Goal: Task Accomplishment & Management: Manage account settings

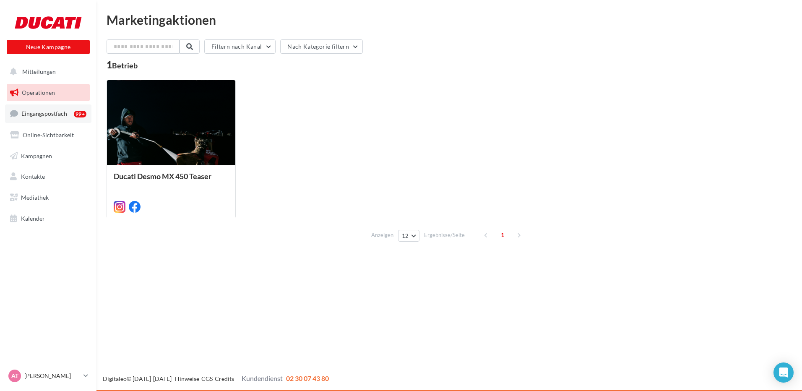
click at [39, 112] on span "Eingangspostfach" at bounding box center [44, 113] width 46 height 7
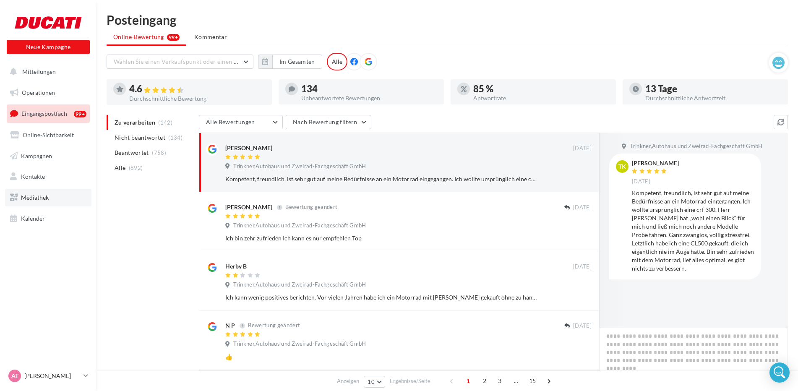
click at [65, 195] on link "Mediathek" at bounding box center [48, 198] width 86 height 18
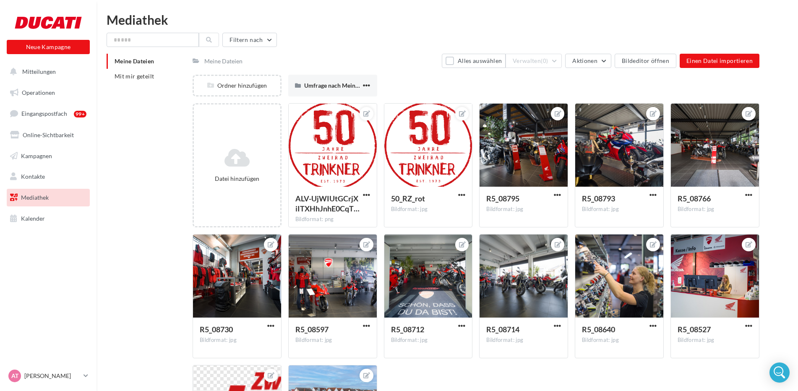
click at [70, 167] on ul "Operationen Eingangspostfach 99+ Online-Sichtbarkeit Kampagnen Kontakte Meine Z…" at bounding box center [48, 156] width 90 height 150
click at [68, 178] on link "Kontakte" at bounding box center [48, 177] width 86 height 18
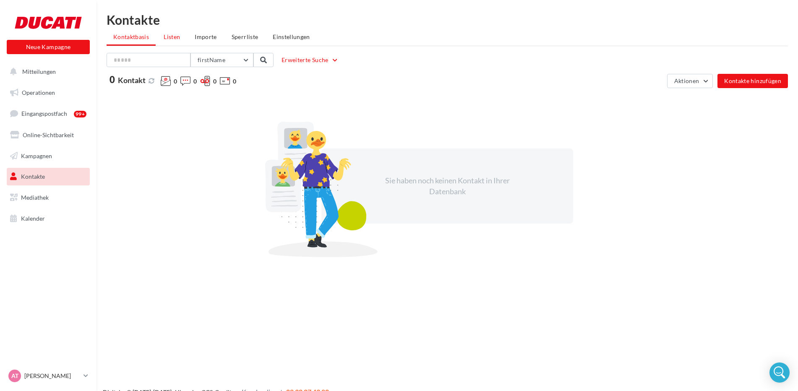
click at [164, 39] on span "Listen" at bounding box center [172, 36] width 16 height 7
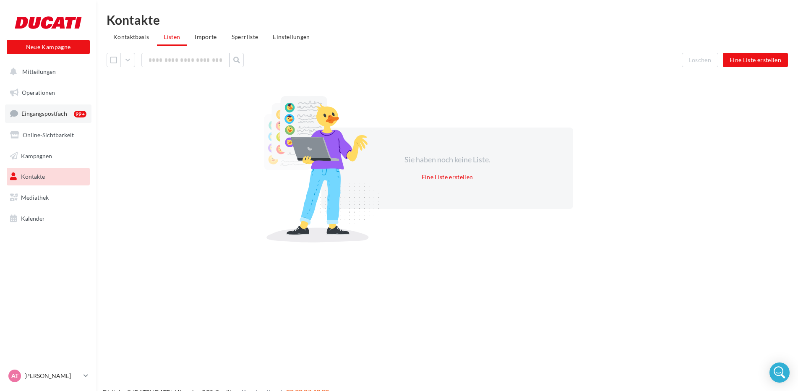
click at [65, 112] on span "Eingangspostfach" at bounding box center [44, 113] width 46 height 7
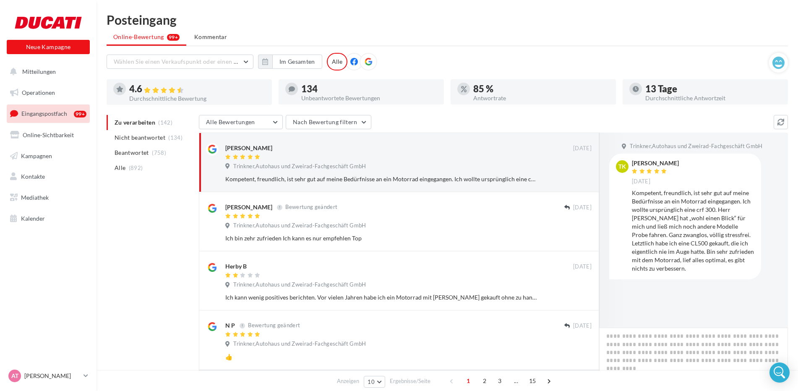
click at [335, 60] on div "Alle" at bounding box center [337, 62] width 21 height 18
click at [366, 124] on button "Nach Bewertung filtern" at bounding box center [329, 122] width 86 height 14
click at [542, 119] on div "Alle Bewertungen Alle Bewertungen Bewertung mit Kommentar Bewertungen ohne Komm…" at bounding box center [486, 123] width 575 height 16
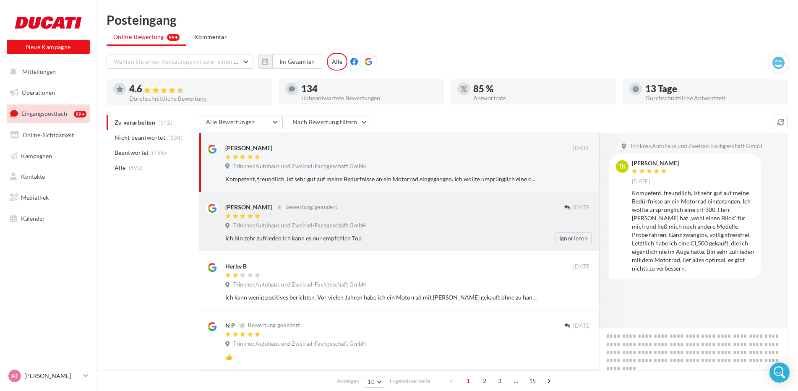
click at [438, 217] on div at bounding box center [394, 216] width 339 height 7
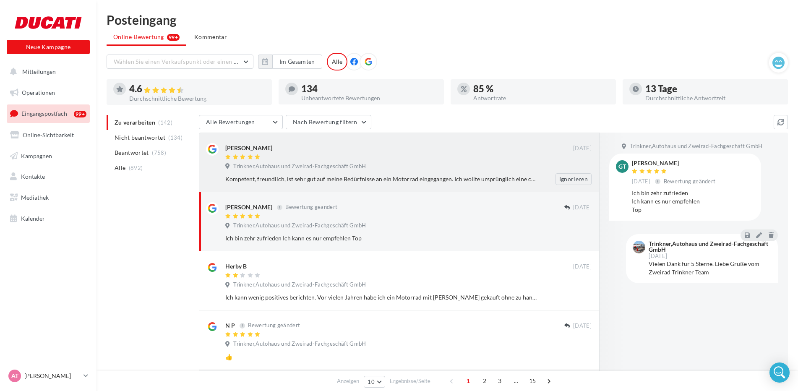
click at [434, 177] on div "Kompetent, freundlich, ist sehr gut auf meine Bedürfnisse an ein Motorrad einge…" at bounding box center [381, 179] width 312 height 8
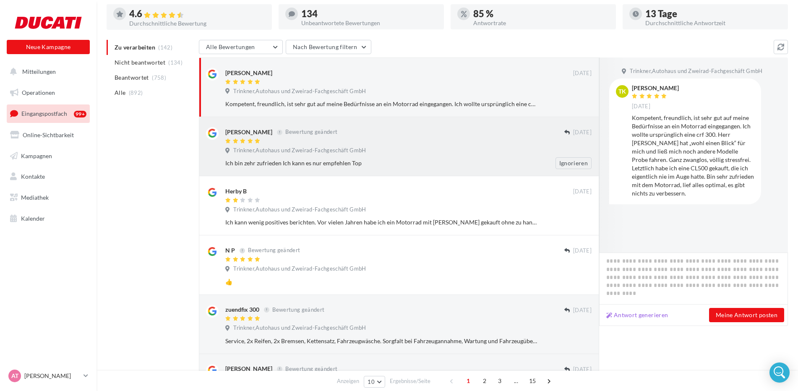
scroll to position [84, 0]
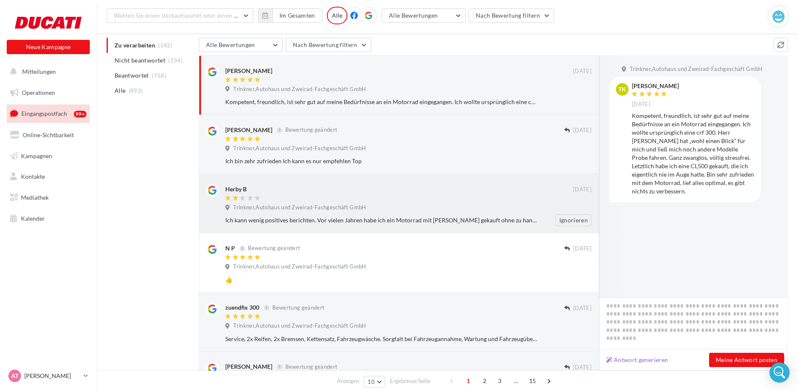
click at [450, 226] on div "Ich kann wenig positives berichten. Vor vielen Jahren habe ich ein Motorrad mit…" at bounding box center [411, 220] width 373 height 12
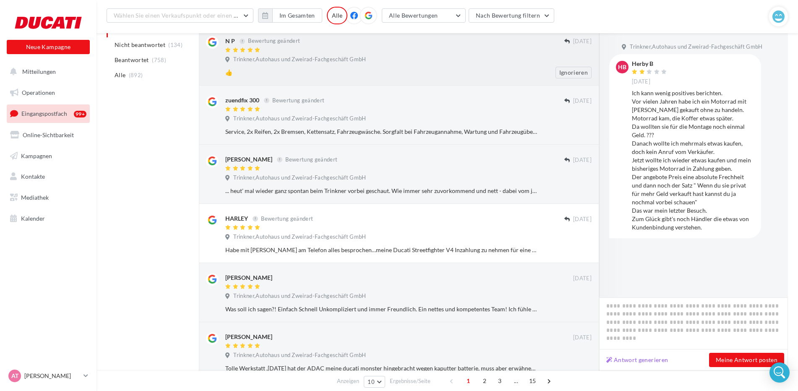
scroll to position [294, 0]
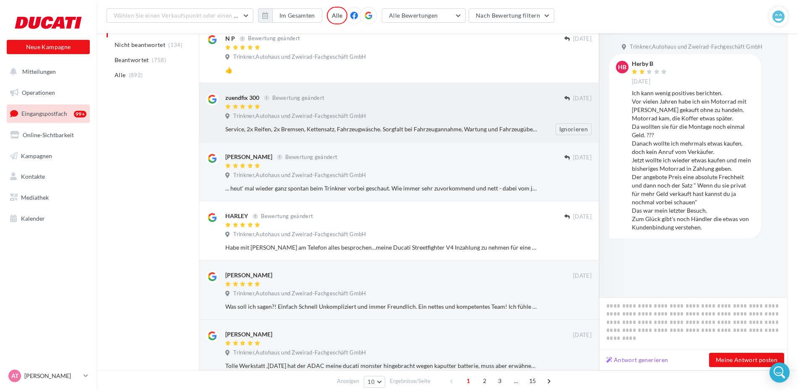
click at [457, 134] on div "Service, 2x Reifen, 2x Bremsen, Kettensatz, Fahrzeugwäsche. Sorgfalt bei Fahrze…" at bounding box center [411, 129] width 373 height 12
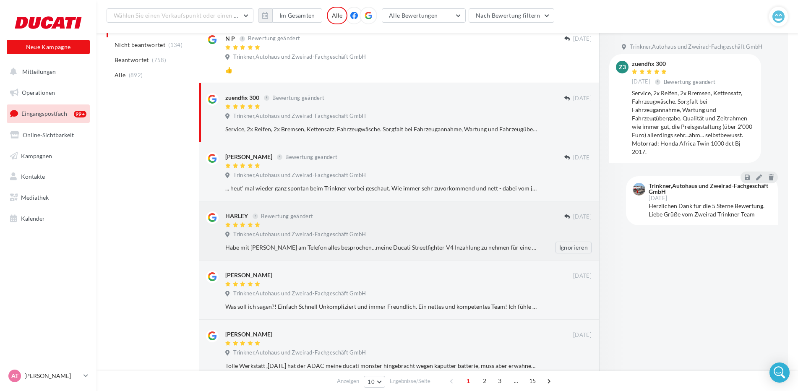
click at [444, 242] on div "Habe mit Alex am Telefon alles besprochen…meine Ducati Streetfighter V4 Inzahlu…" at bounding box center [411, 248] width 373 height 12
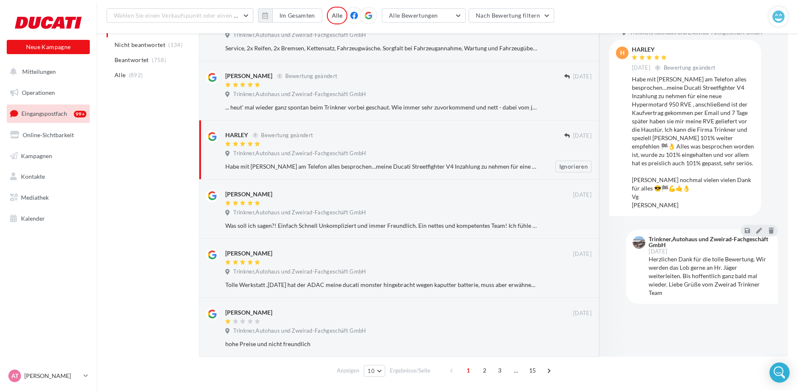
scroll to position [378, 0]
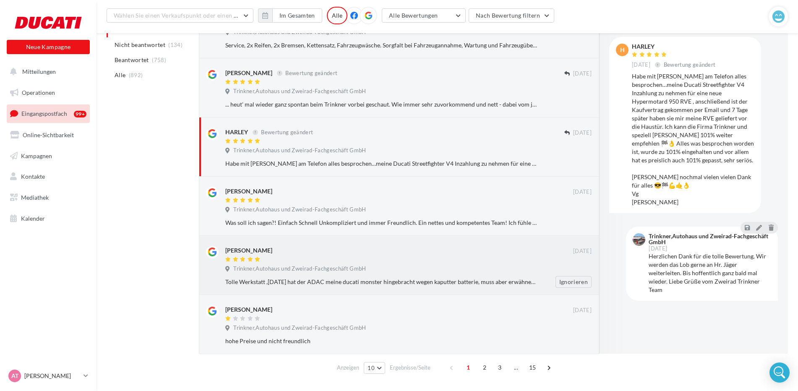
click at [493, 270] on div "Trinkner,Autohaus und Zweirad-Fachgeschäft GmbH" at bounding box center [408, 269] width 366 height 9
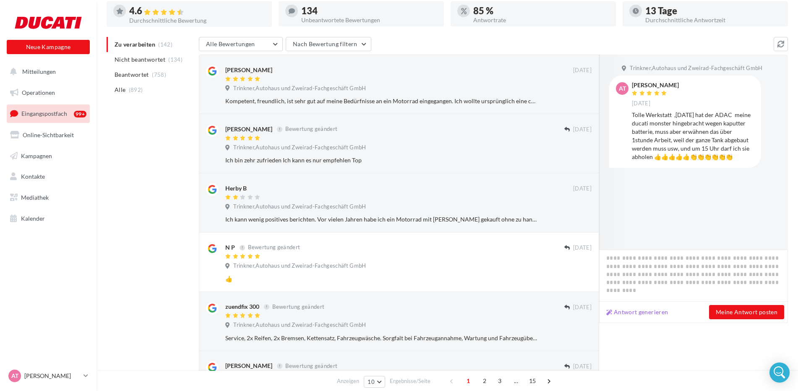
scroll to position [0, 0]
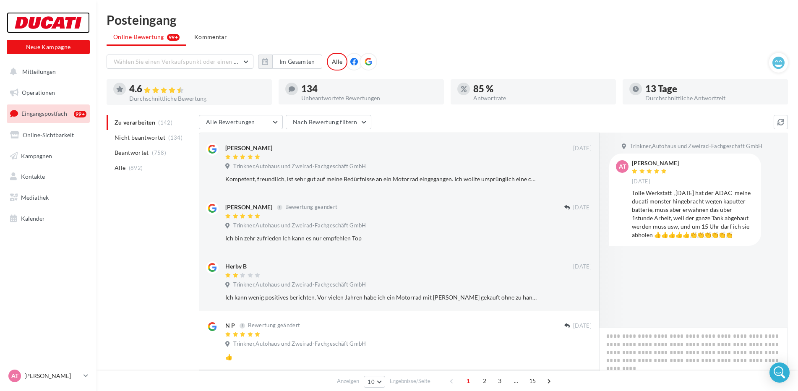
click at [64, 28] on div at bounding box center [48, 22] width 67 height 21
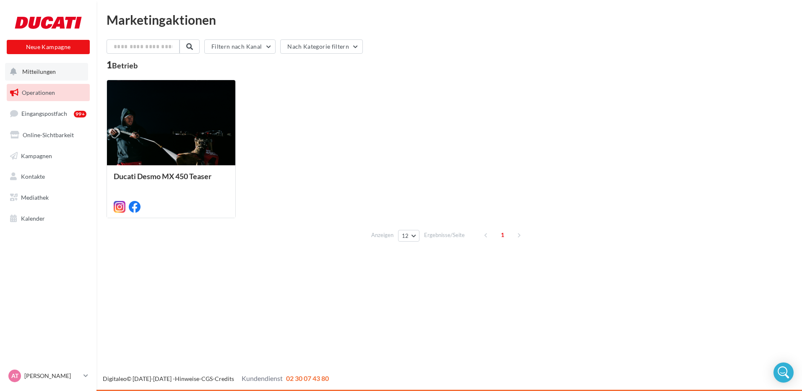
click at [64, 76] on button "Mitteilungen" at bounding box center [46, 72] width 83 height 18
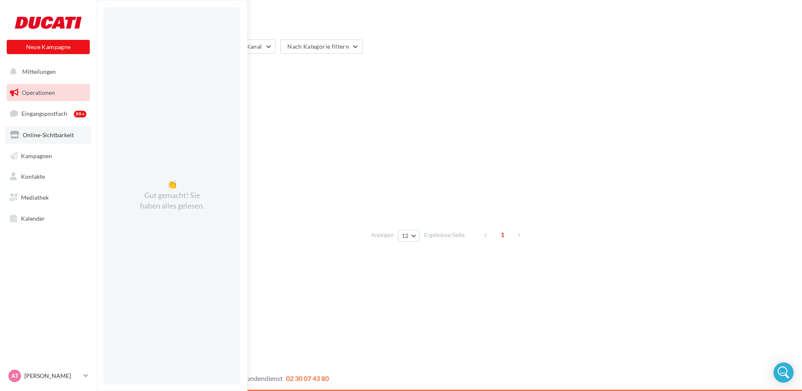
click at [70, 142] on link "Online-Sichtbarkeit" at bounding box center [48, 135] width 86 height 18
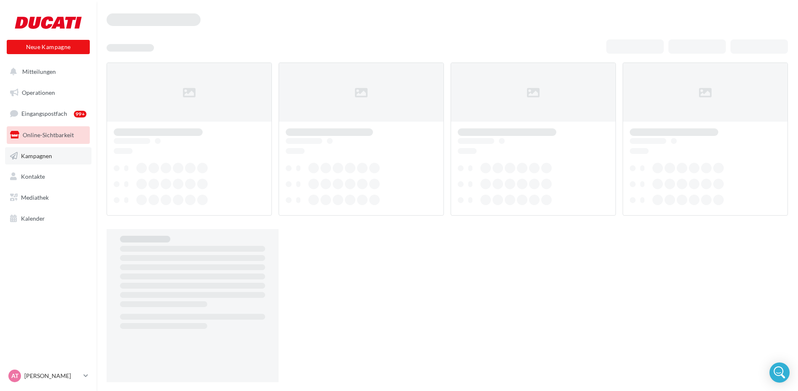
click at [64, 162] on link "Kampagnen" at bounding box center [48, 156] width 86 height 18
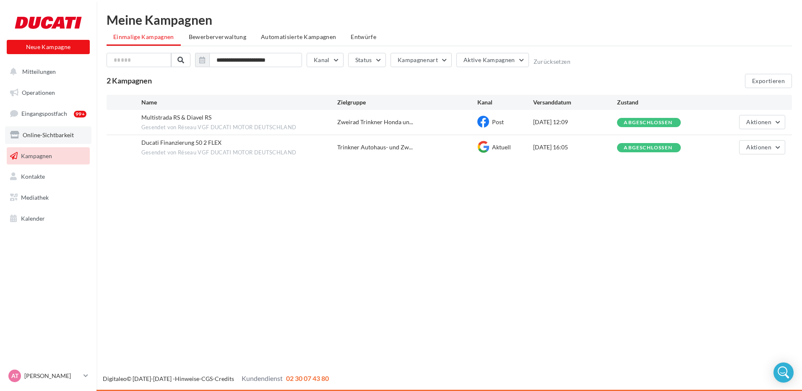
click at [68, 139] on link "Online-Sichtbarkeit" at bounding box center [48, 135] width 86 height 18
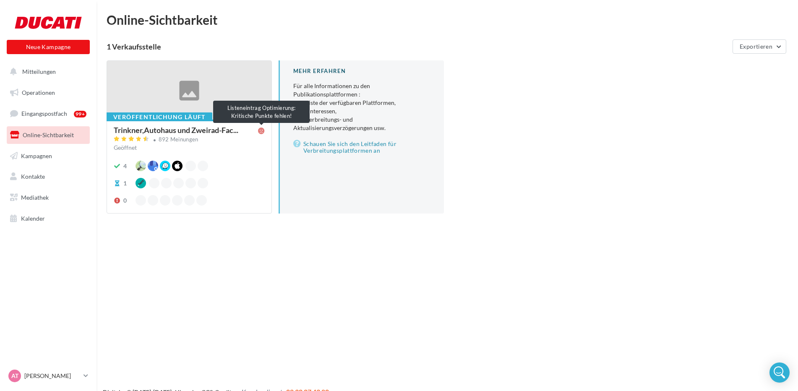
click at [260, 130] on icon at bounding box center [261, 131] width 7 height 7
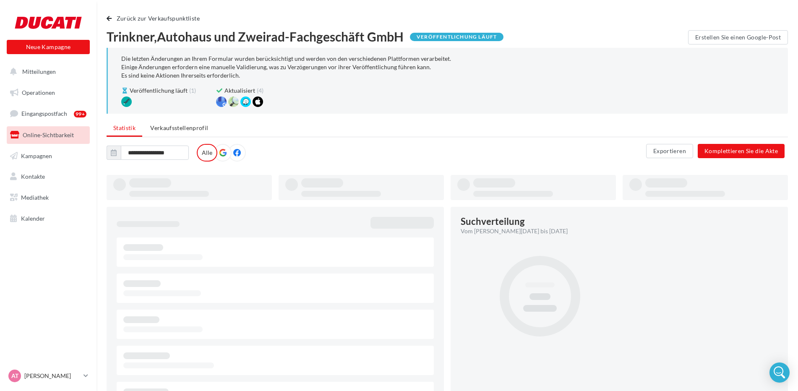
type input "**********"
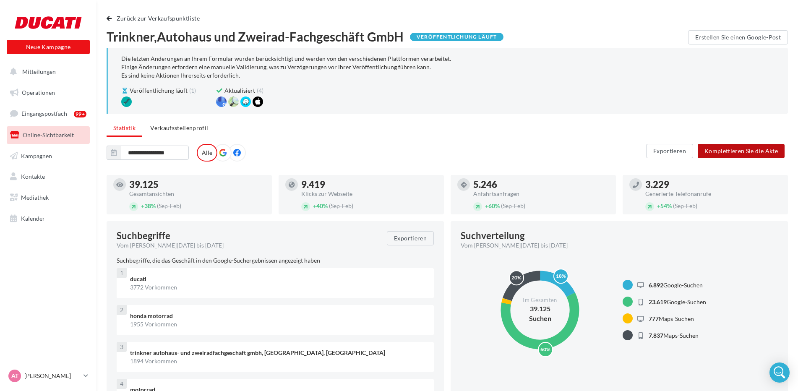
click at [732, 155] on button "Komplettieren Sie die Akte" at bounding box center [741, 151] width 87 height 14
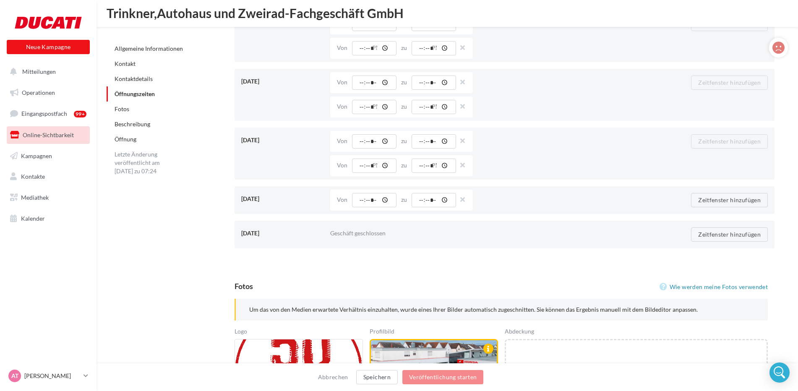
scroll to position [755, 0]
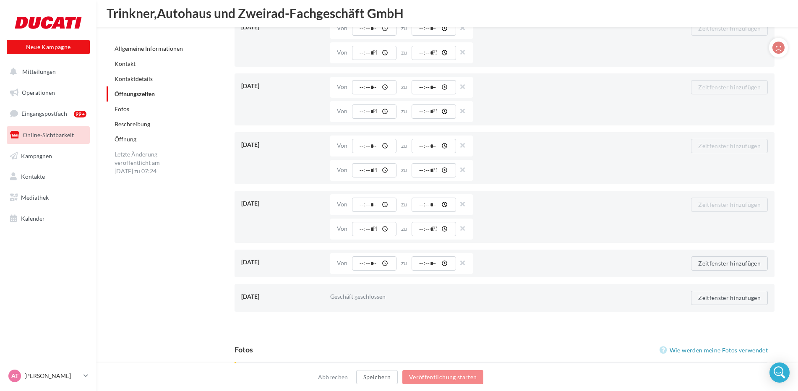
click at [139, 126] on link "Beschreibung" at bounding box center [133, 123] width 36 height 7
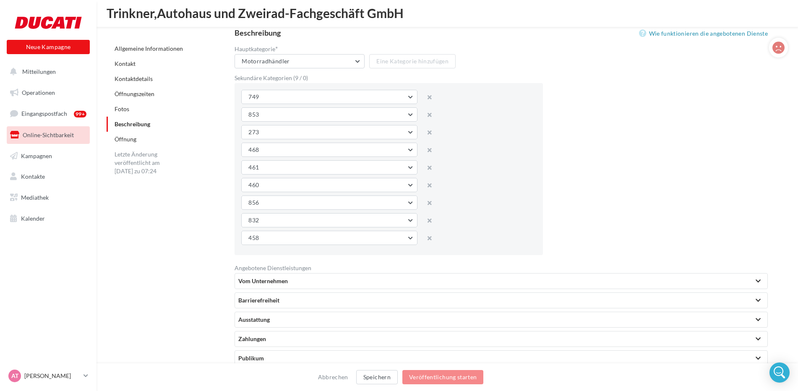
scroll to position [1882, 0]
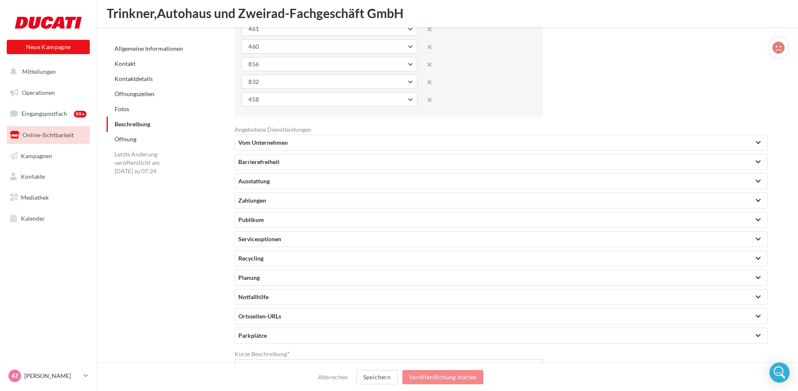
click at [129, 109] on link "Fotos" at bounding box center [122, 108] width 15 height 7
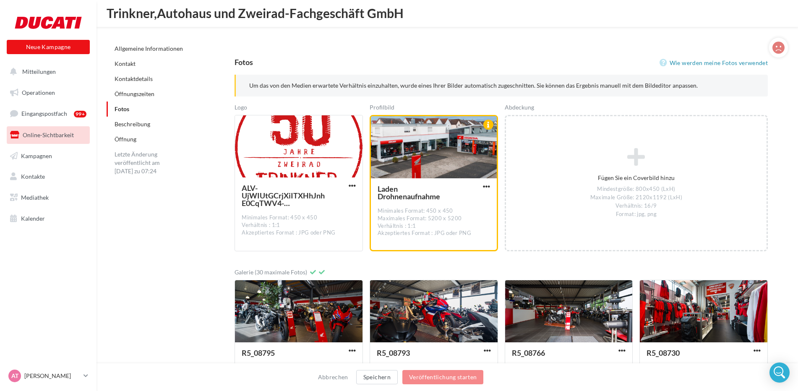
click at [146, 99] on div "Öffnungszeiten" at bounding box center [170, 93] width 126 height 15
click at [146, 95] on link "Öffnungszeiten" at bounding box center [135, 93] width 40 height 7
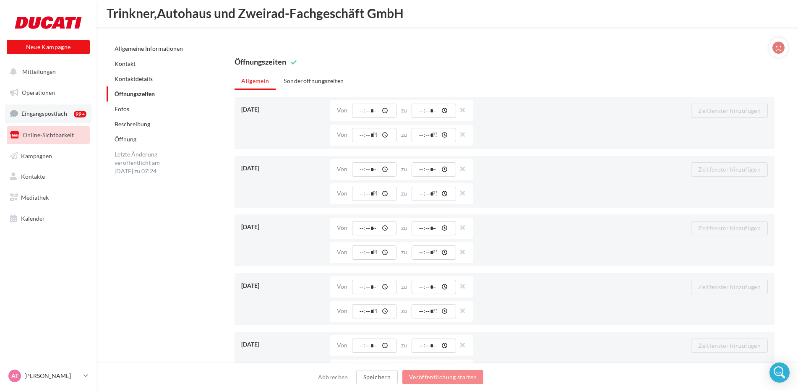
click at [36, 112] on span "Eingangspostfach" at bounding box center [44, 113] width 46 height 7
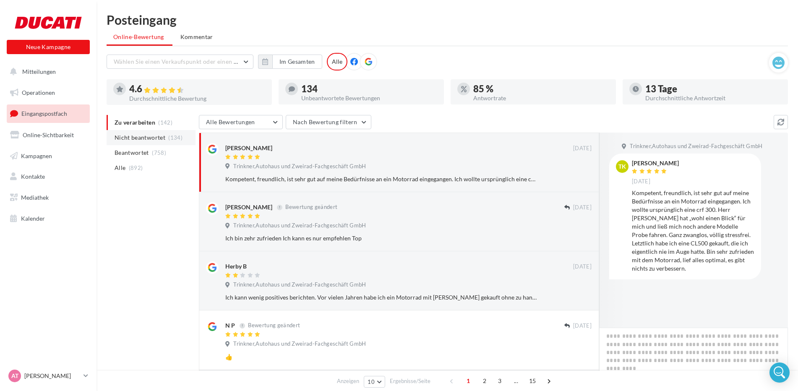
click at [153, 137] on span "Nicht beantwortet" at bounding box center [140, 137] width 51 height 8
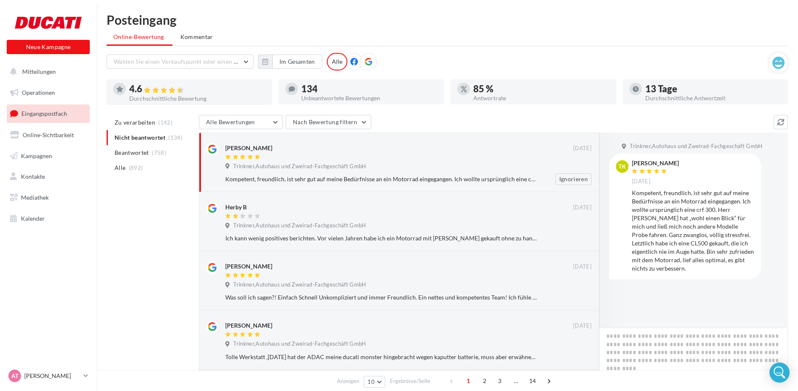
click at [289, 176] on div "Kompetent, freundlich, ist sehr gut auf meine Bedürfnisse an ein Motorrad einge…" at bounding box center [381, 179] width 312 height 8
click at [238, 154] on icon at bounding box center [235, 156] width 6 height 5
click at [267, 174] on div "Kompetent, freundlich, ist sehr gut auf meine Bedürfnisse an ein Motorrad einge…" at bounding box center [411, 179] width 373 height 12
click at [263, 178] on div "Kompetent, freundlich, ist sehr gut auf meine Bedürfnisse an ein Motorrad einge…" at bounding box center [381, 179] width 312 height 8
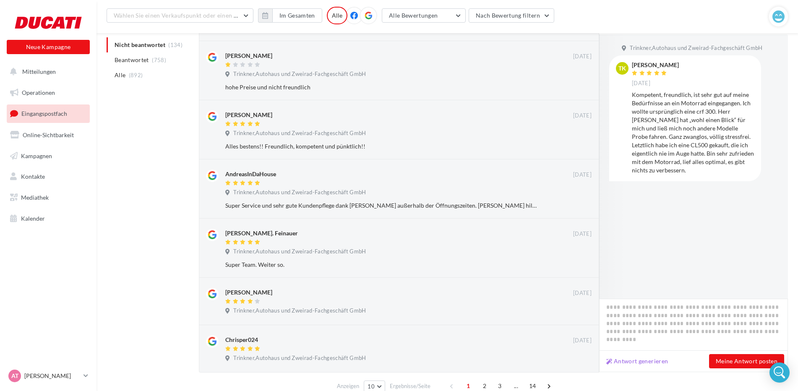
scroll to position [377, 0]
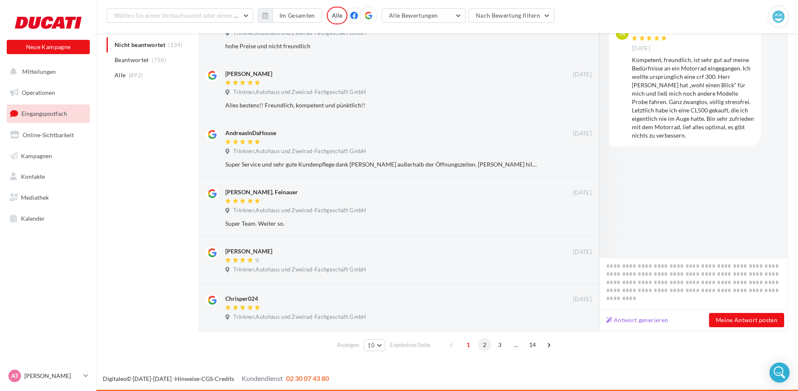
click at [486, 342] on span "2" at bounding box center [484, 344] width 13 height 13
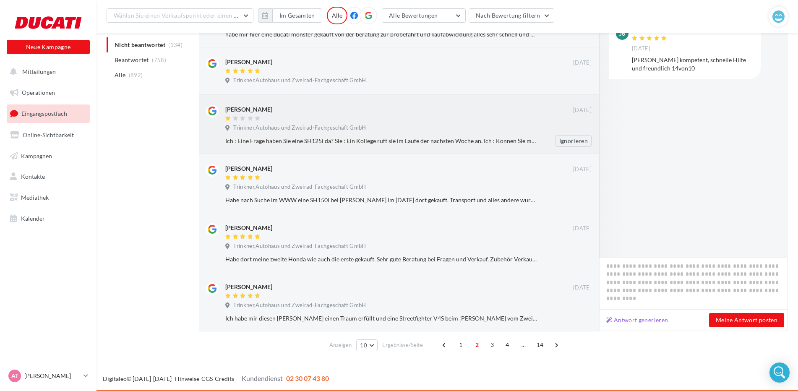
click at [399, 135] on div "Ich : Eine Frage haben Sie eine SH125i da? Sie : Ein Kollege ruft sie im Laufe …" at bounding box center [411, 141] width 373 height 12
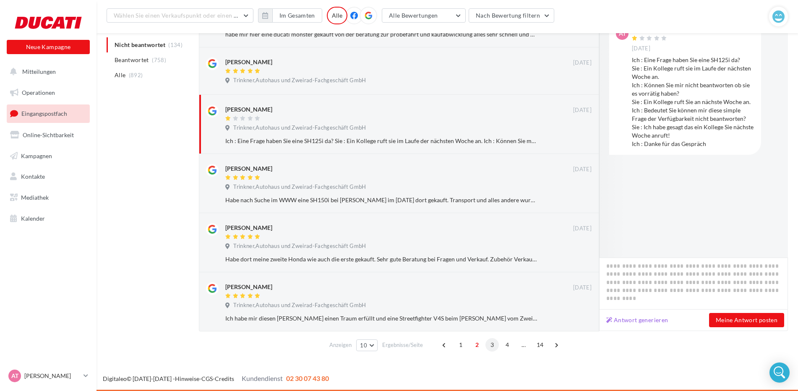
click at [493, 346] on span "3" at bounding box center [491, 344] width 13 height 13
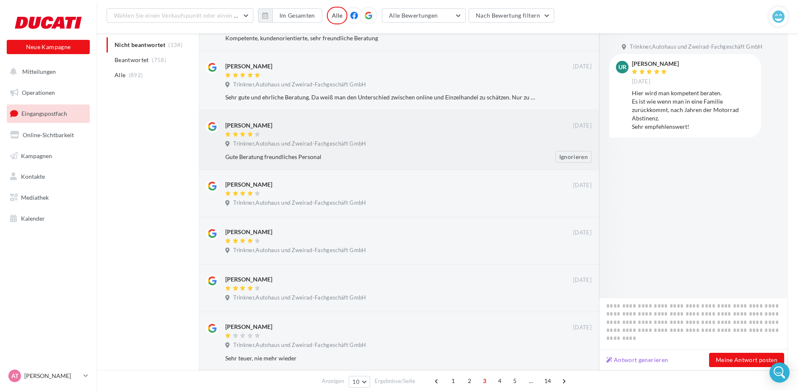
scroll to position [216, 0]
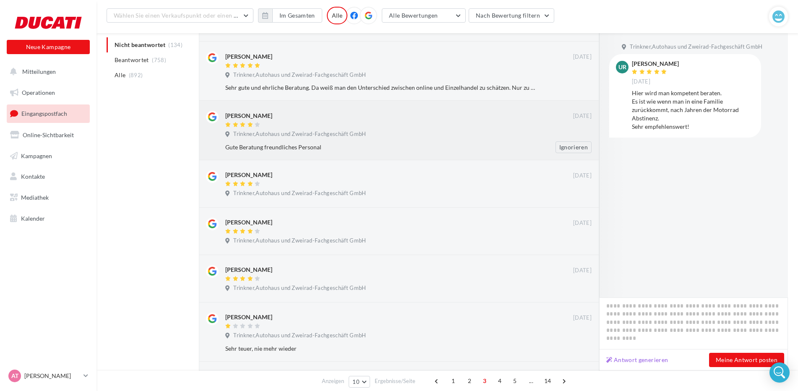
click at [321, 154] on div "Walter Scharmann 21/11/2017 Trinkner,Autohaus und Zweirad-Fachgeschäft GmbH Gut…" at bounding box center [399, 130] width 400 height 59
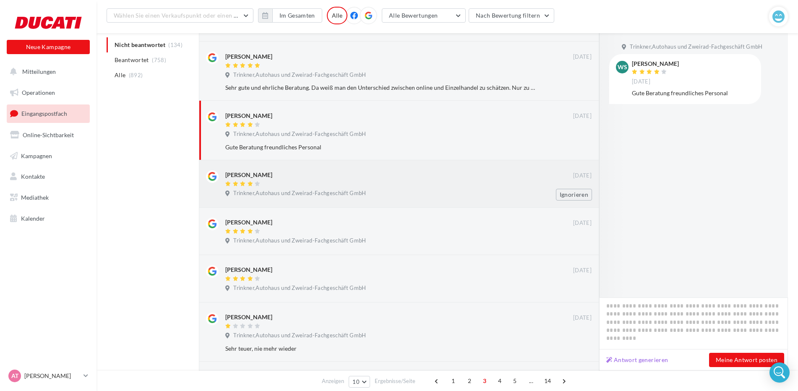
click at [333, 193] on span "Trinkner,Autohaus und Zweirad-Fachgeschäft GmbH" at bounding box center [299, 194] width 133 height 8
click at [334, 240] on span "Trinkner,Autohaus und Zweirad-Fachgeschäft GmbH" at bounding box center [299, 241] width 133 height 8
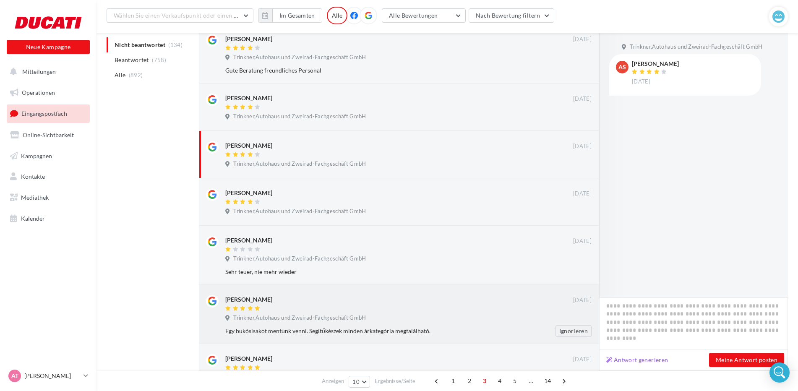
scroll to position [300, 0]
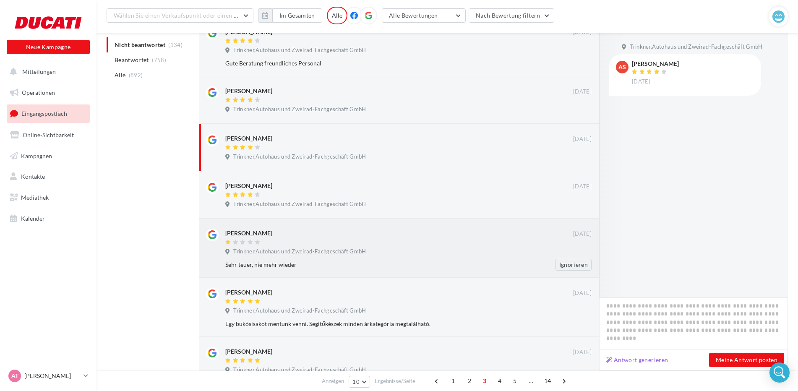
drag, startPoint x: 334, startPoint y: 252, endPoint x: 343, endPoint y: 251, distance: 9.3
click at [334, 253] on span "Trinkner,Autohaus und Zweirad-Fachgeschäft GmbH" at bounding box center [299, 252] width 133 height 8
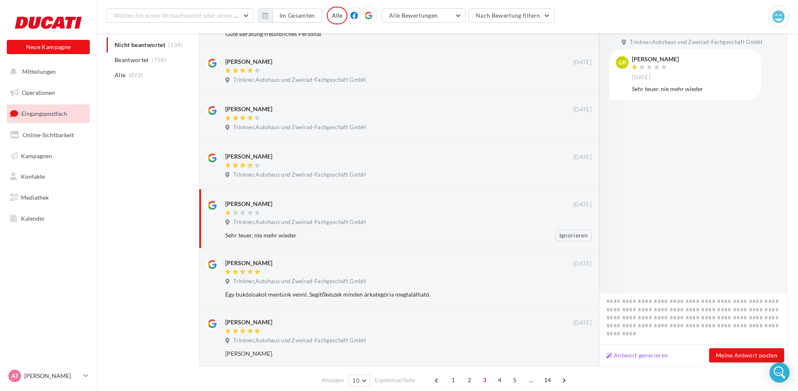
scroll to position [365, 0]
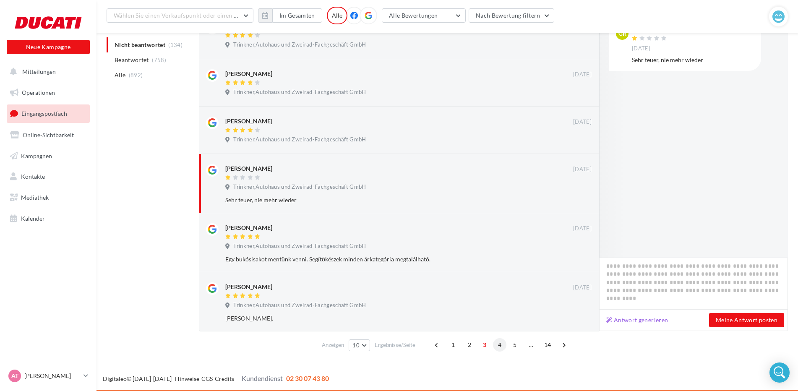
click at [501, 346] on span "4" at bounding box center [499, 344] width 13 height 13
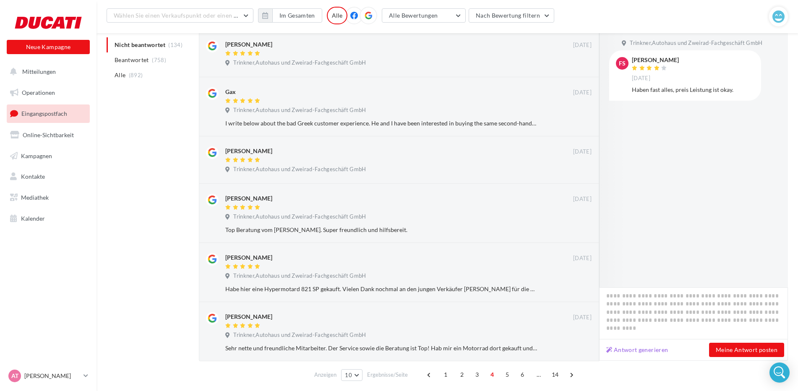
scroll to position [377, 0]
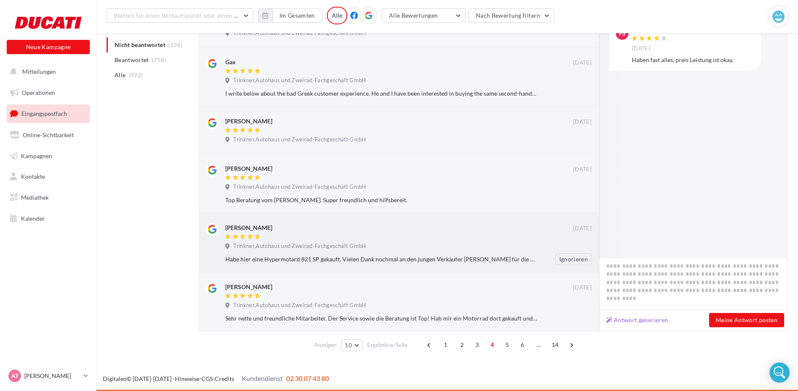
click at [368, 233] on div "Michael Hitzwebel" at bounding box center [399, 232] width 348 height 18
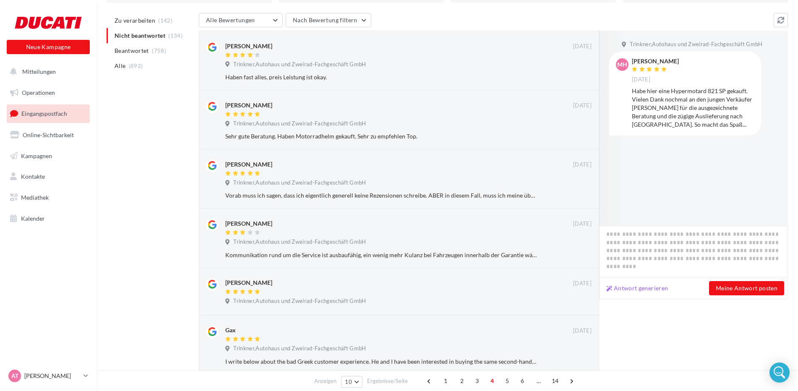
scroll to position [0, 0]
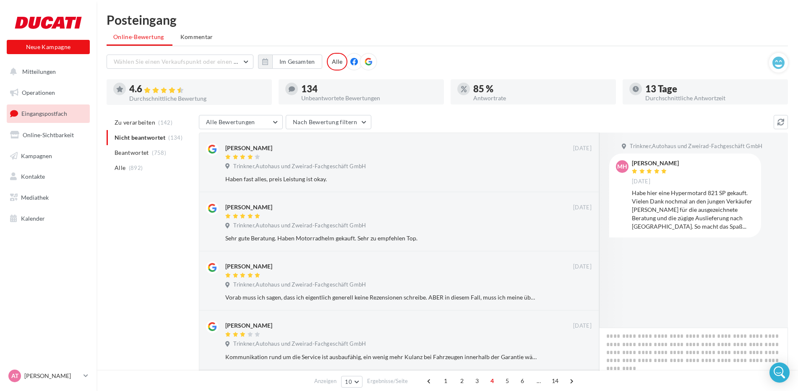
click at [57, 102] on ul "Operationen Eingangspostfach Online-Sichtbarkeit Kampagnen Kontakte Meine Ziele…" at bounding box center [48, 156] width 90 height 150
click at [61, 96] on link "Operationen" at bounding box center [48, 93] width 86 height 18
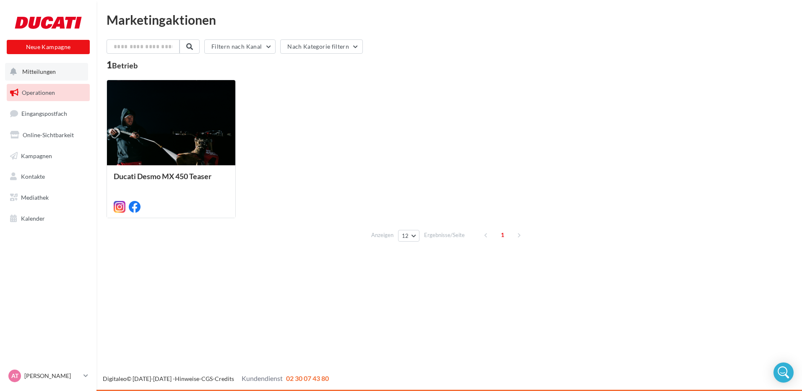
click at [48, 80] on button "Mitteilungen" at bounding box center [46, 72] width 83 height 18
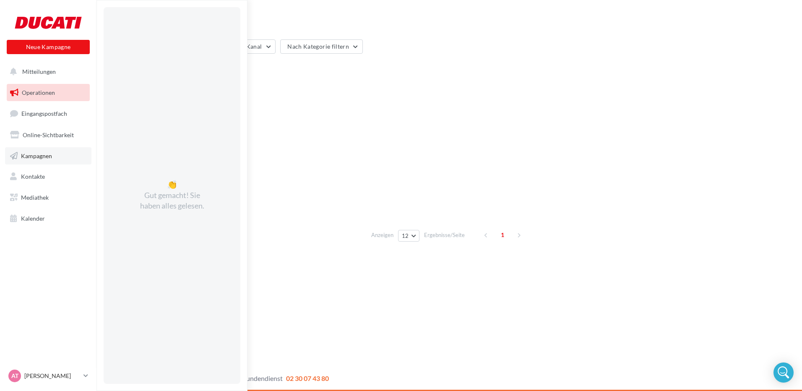
click at [22, 157] on span "Kampagnen" at bounding box center [36, 155] width 31 height 7
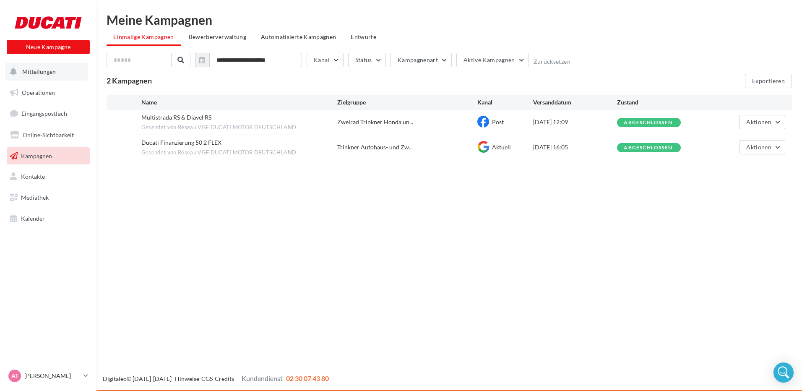
click at [54, 78] on button "Mitteilungen" at bounding box center [46, 72] width 83 height 18
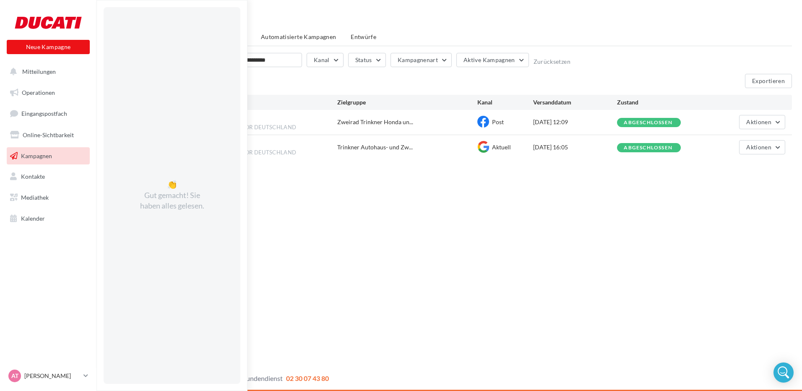
click at [576, 256] on div "Neue Kampagne Neue Kampagne Mitteilungen 👏 Gut gemacht! Sie haben alles gelesen…" at bounding box center [401, 195] width 802 height 391
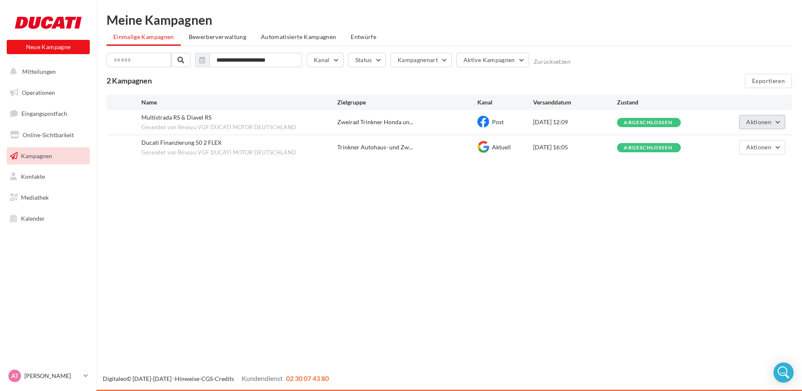
click at [777, 122] on button "Aktionen" at bounding box center [762, 122] width 46 height 14
click at [764, 139] on button "Siehe die Ergebnisse" at bounding box center [744, 142] width 84 height 22
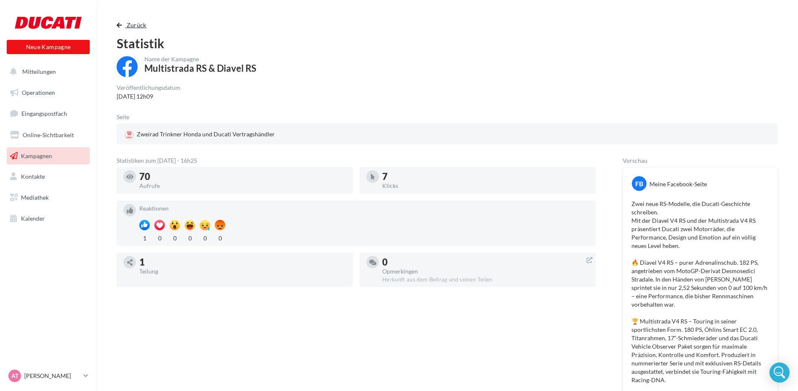
click at [128, 22] on span "Zurück" at bounding box center [137, 24] width 20 height 7
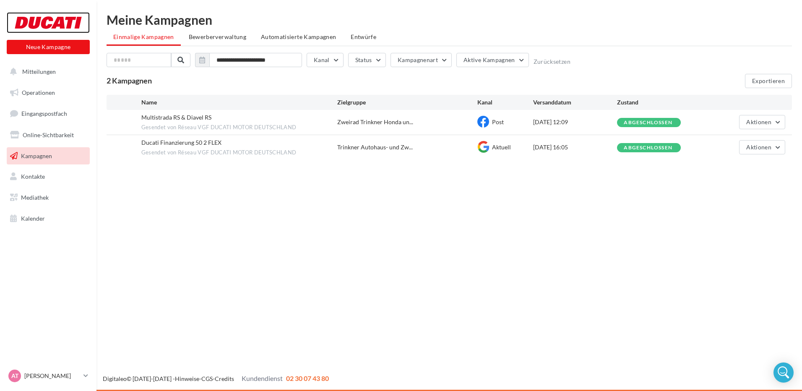
click at [63, 18] on div at bounding box center [48, 22] width 67 height 21
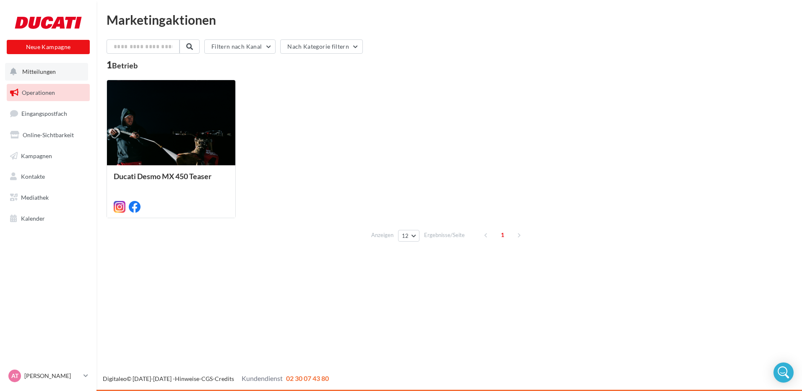
click at [42, 75] on button "Mitteilungen" at bounding box center [46, 72] width 83 height 18
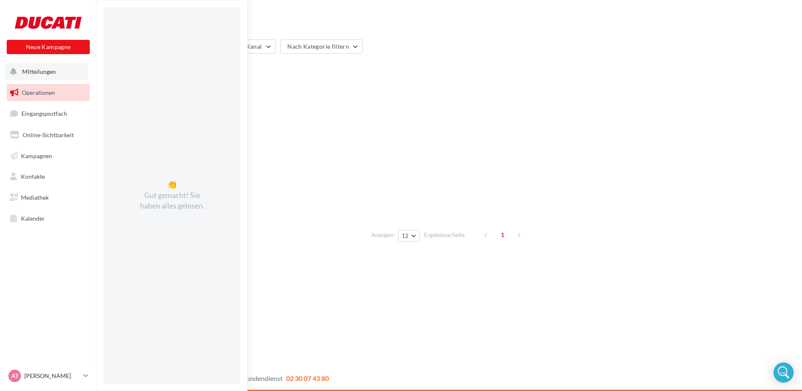
click at [42, 75] on button "Mitteilungen 👏 Gut gemacht! Sie haben alles gelesen." at bounding box center [46, 72] width 83 height 18
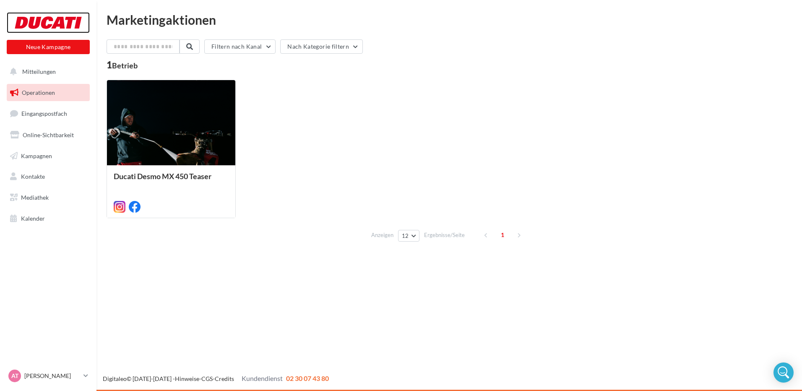
click at [49, 29] on div at bounding box center [48, 22] width 67 height 21
click at [75, 48] on button "Neue Kampagne" at bounding box center [48, 47] width 83 height 14
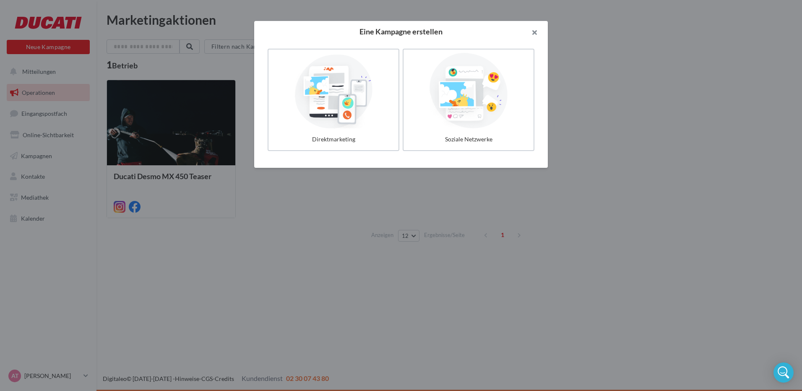
click at [532, 34] on button "button" at bounding box center [531, 33] width 34 height 25
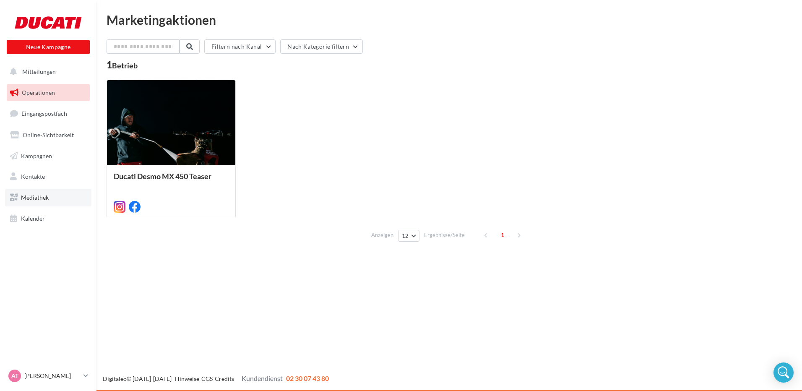
click at [48, 201] on span "Mediathek" at bounding box center [35, 197] width 28 height 7
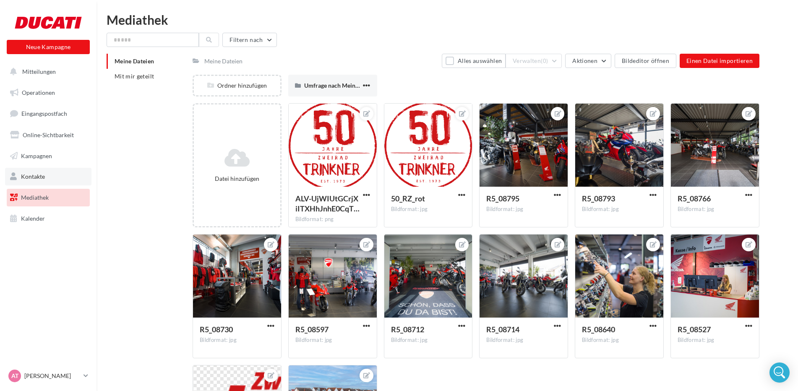
click at [53, 177] on link "Kontakte" at bounding box center [48, 177] width 86 height 18
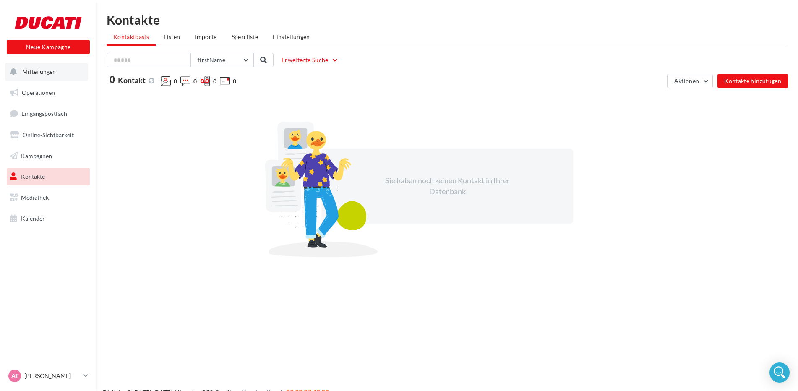
click at [60, 73] on button "Mitteilungen" at bounding box center [46, 72] width 83 height 18
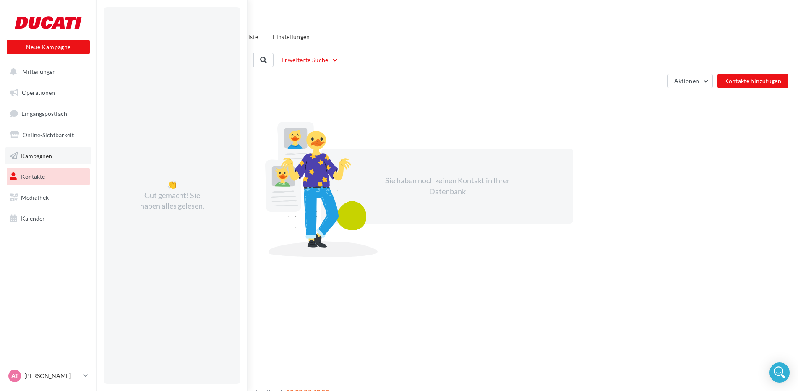
click at [63, 158] on link "Kampagnen" at bounding box center [48, 156] width 86 height 18
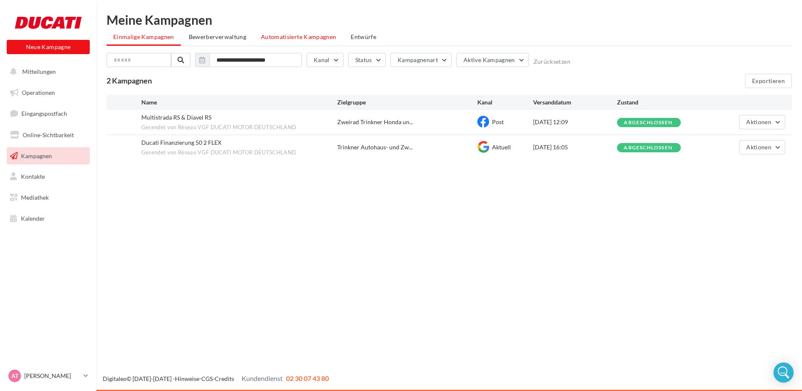
click at [299, 36] on span "Automatisierte Kampagnen" at bounding box center [298, 36] width 75 height 7
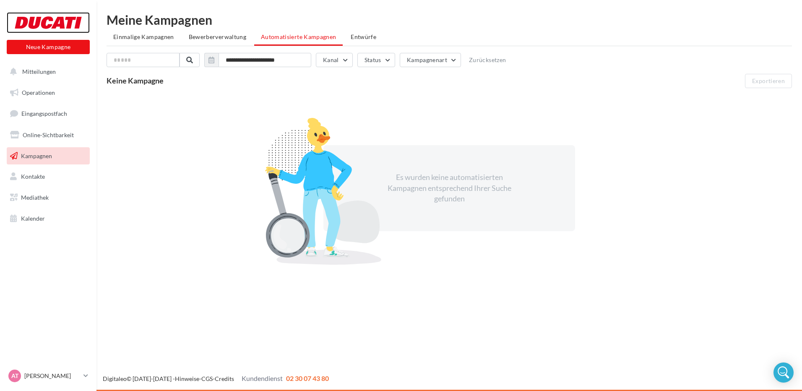
click at [41, 31] on div at bounding box center [48, 22] width 67 height 21
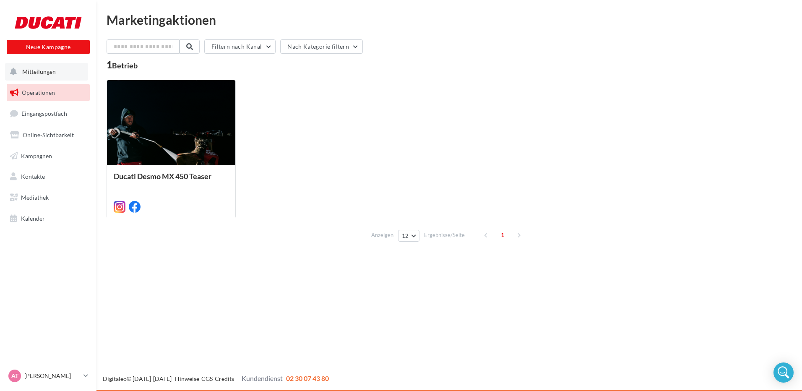
click at [52, 69] on span "Mitteilungen" at bounding box center [39, 71] width 34 height 7
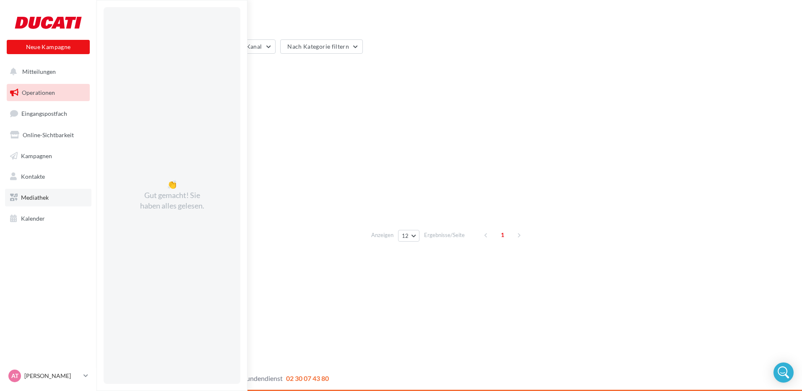
click at [47, 201] on link "Mediathek" at bounding box center [48, 198] width 86 height 18
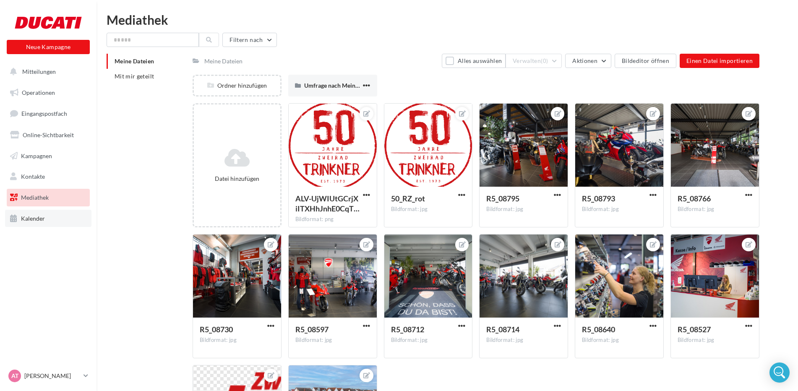
click at [45, 219] on link "Kalender" at bounding box center [48, 219] width 86 height 18
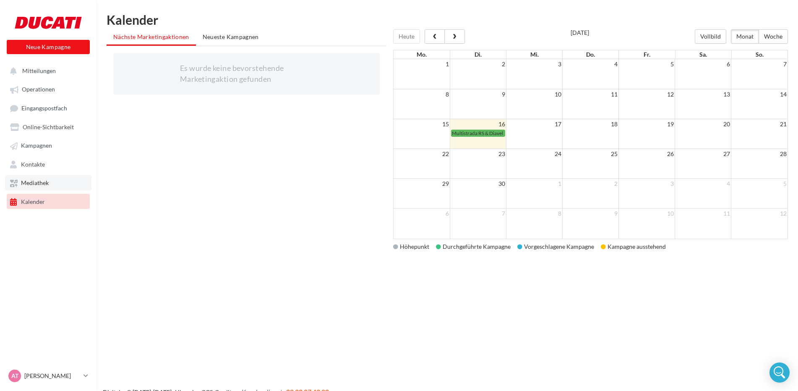
click at [70, 188] on link "Mediathek" at bounding box center [48, 182] width 86 height 15
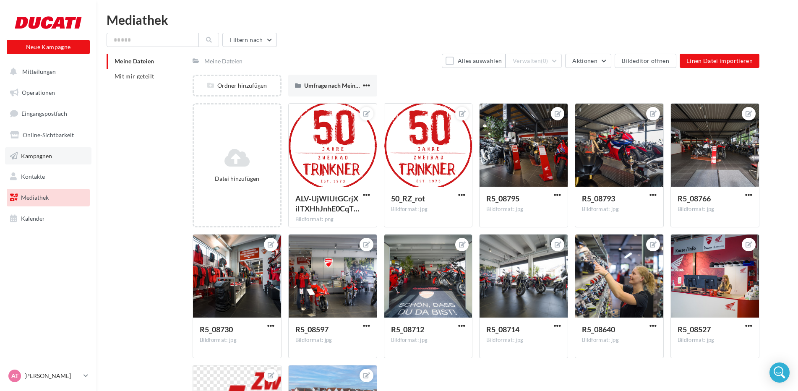
click at [49, 158] on span "Kampagnen" at bounding box center [36, 155] width 31 height 7
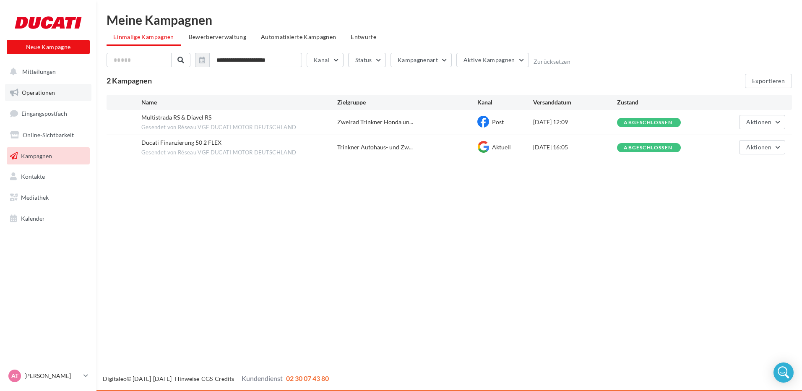
click at [68, 94] on link "Operationen" at bounding box center [48, 93] width 86 height 18
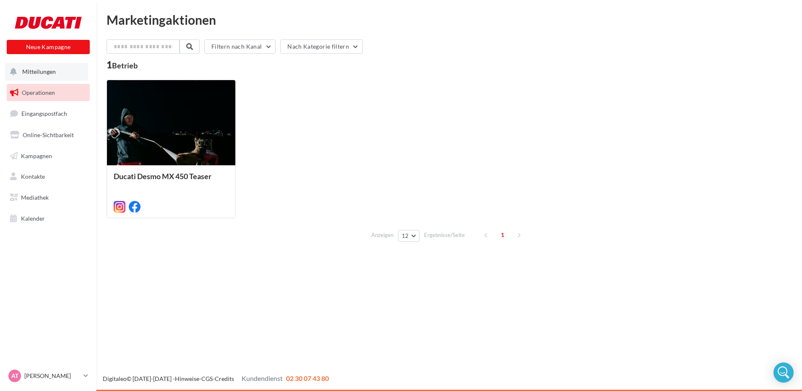
click at [62, 75] on button "Mitteilungen" at bounding box center [46, 72] width 83 height 18
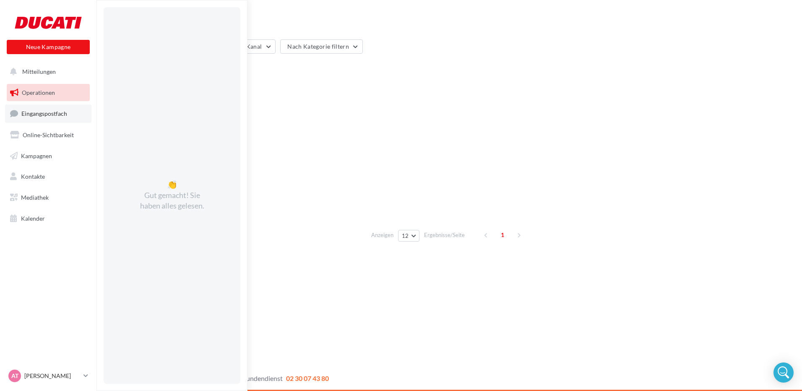
click at [67, 114] on link "Eingangspostfach" at bounding box center [48, 113] width 86 height 18
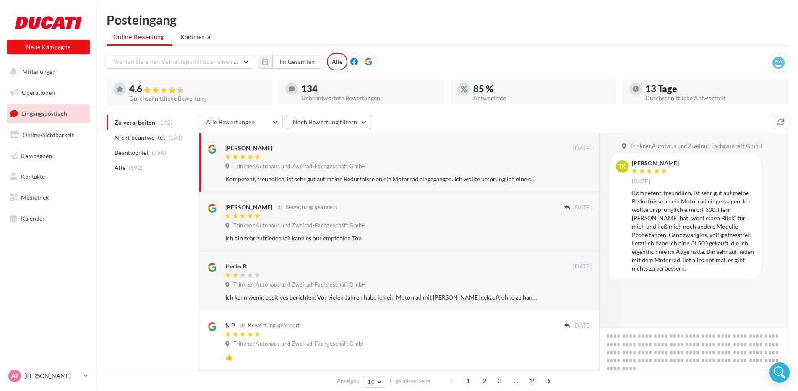
click at [105, 25] on div "Posteingang Online-Bewertung Kommentar Wählen Sie einen Verkaufspunkt oder eine…" at bounding box center [447, 380] width 702 height 735
click at [60, 24] on div at bounding box center [48, 22] width 67 height 21
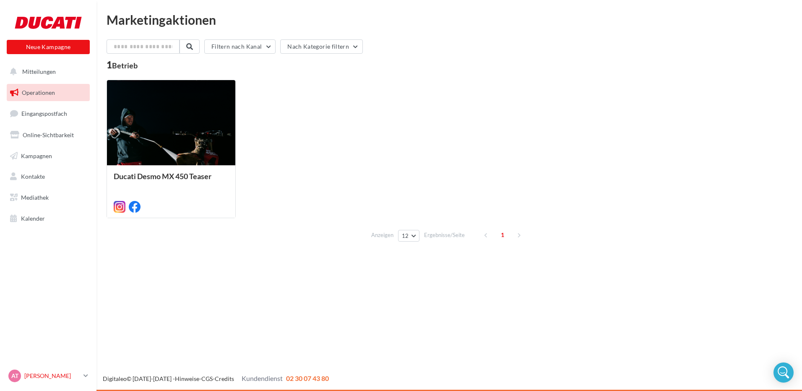
click at [83, 377] on link "AT Achim TRINKNER duc-loch-atri" at bounding box center [48, 376] width 83 height 16
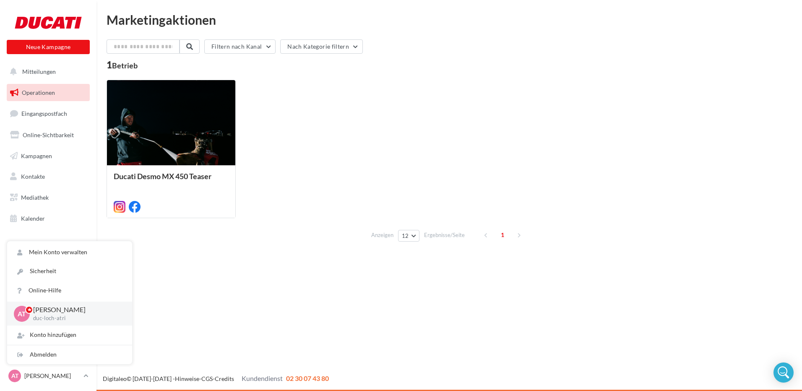
click at [227, 310] on div "Neue Kampagne Neue Kampagne Mitteilungen Operationen Eingangspostfach Online-Si…" at bounding box center [401, 195] width 802 height 391
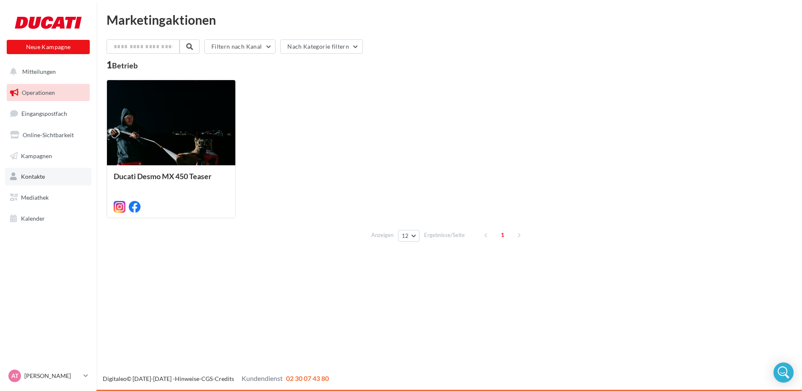
click at [54, 178] on link "Kontakte" at bounding box center [48, 177] width 86 height 18
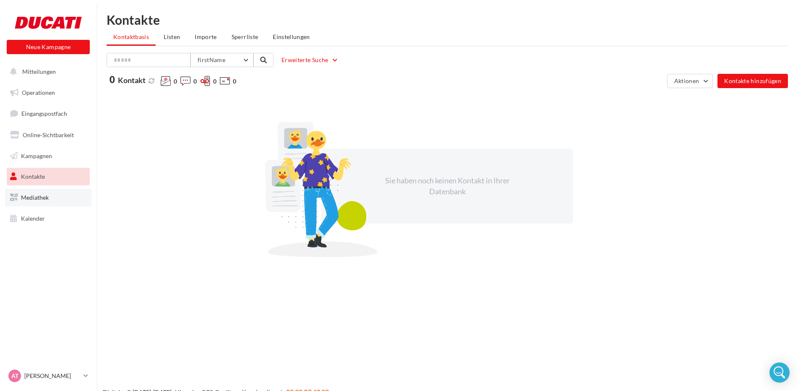
click at [37, 202] on link "Mediathek" at bounding box center [48, 198] width 86 height 18
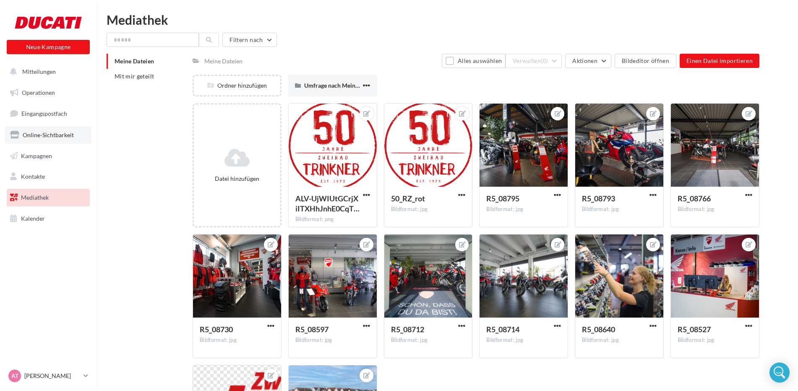
click at [54, 138] on link "Online-Sichtbarkeit" at bounding box center [48, 135] width 86 height 18
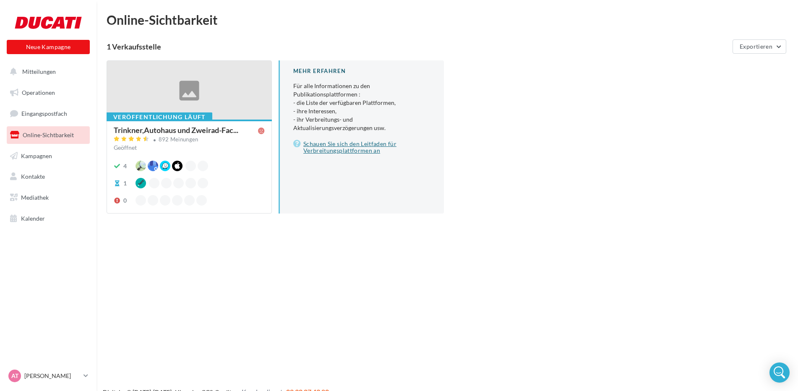
click at [338, 149] on link "Schauen Sie sich den Leitfaden für Verbreitungsplattformen an" at bounding box center [361, 147] width 137 height 17
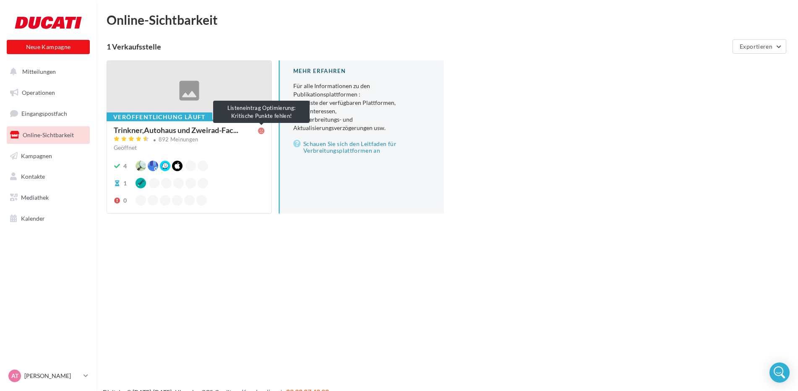
click at [263, 131] on icon at bounding box center [261, 131] width 7 height 7
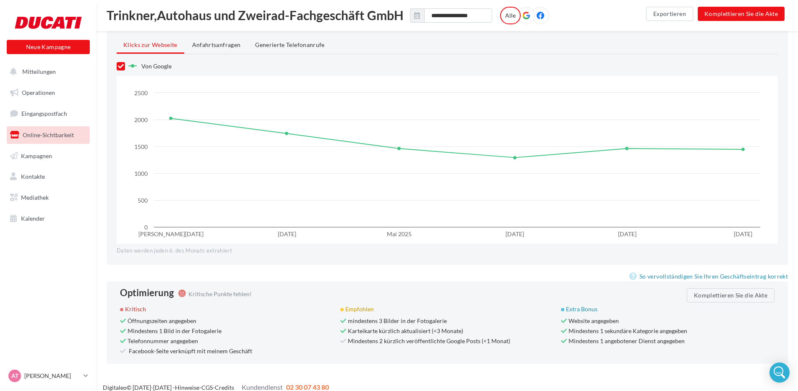
scroll to position [715, 0]
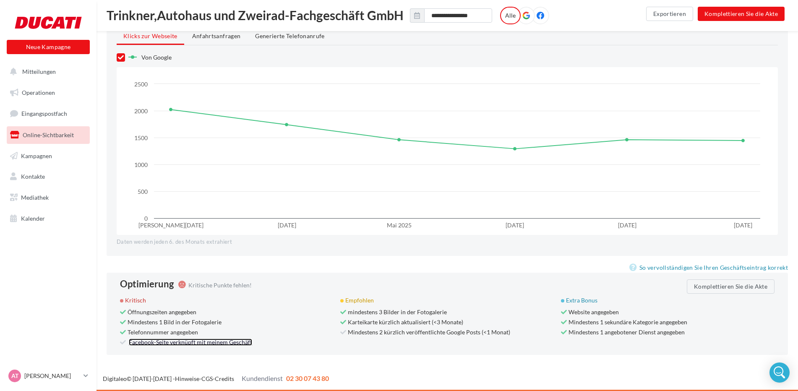
click at [201, 341] on link "Facebook-Seite verknüpft mit meinem Geschäft" at bounding box center [190, 342] width 123 height 7
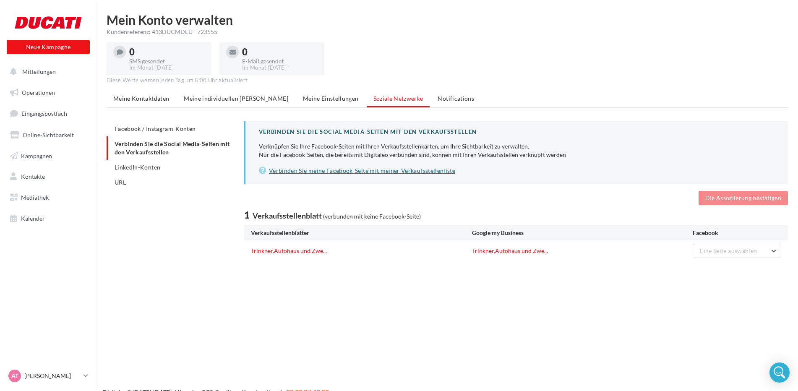
click at [361, 174] on link "Verbinden Sie meine Facebook-Seite mit meiner Verkaufsstellenliste" at bounding box center [517, 171] width 516 height 10
click at [151, 171] on li "LinkedIn-Konten" at bounding box center [172, 167] width 131 height 15
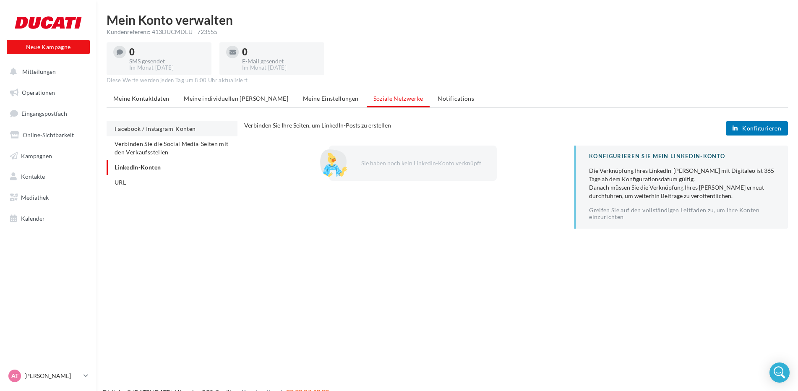
click at [178, 129] on span "Facebook / Instagram-Konten" at bounding box center [155, 128] width 81 height 7
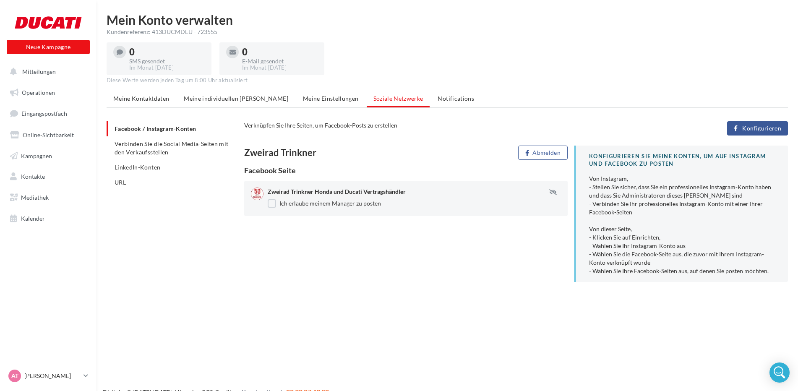
click at [657, 226] on div "Von Instagram, - Stellen Sie sicher, dass Sie ein professionelles Instagram-Kon…" at bounding box center [681, 225] width 185 height 101
